Goal: Browse casually: Explore the website without a specific task or goal

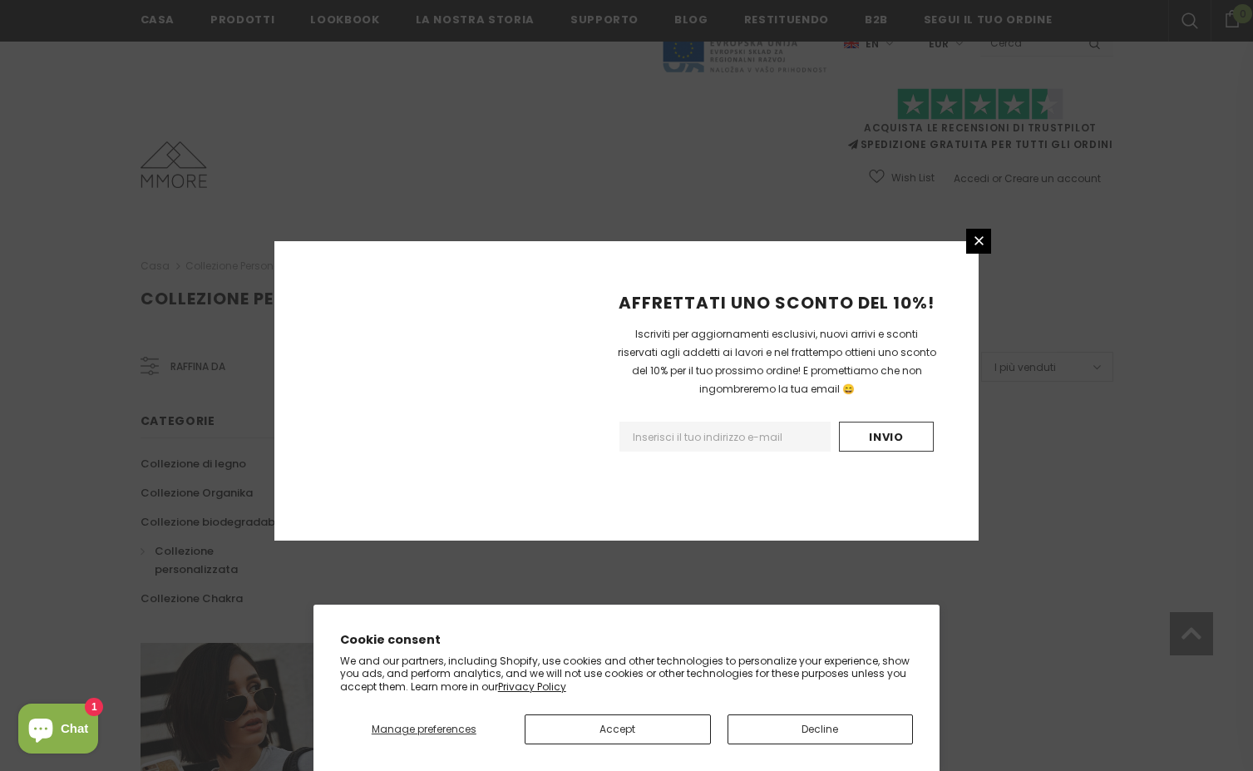
scroll to position [934, 0]
